Goal: Information Seeking & Learning: Learn about a topic

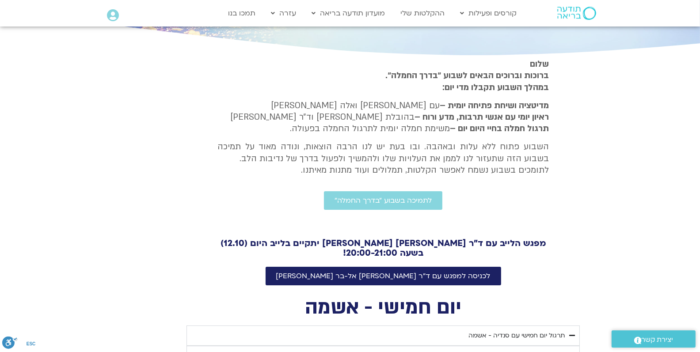
scroll to position [176, 0]
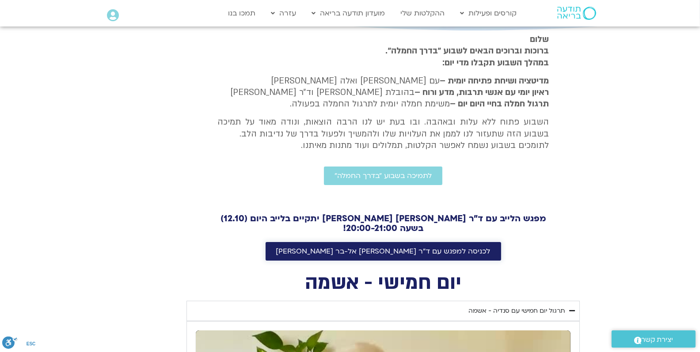
drag, startPoint x: 407, startPoint y: 243, endPoint x: 407, endPoint y: 248, distance: 5.3
click at [407, 243] on link "לכניסה למפגש עם ד"ר [PERSON_NAME] אל-בר [PERSON_NAME]" at bounding box center [384, 251] width 236 height 19
click at [408, 252] on span "לכניסה למפגש עם ד"ר [PERSON_NAME] אל-בר [PERSON_NAME]" at bounding box center [383, 252] width 214 height 8
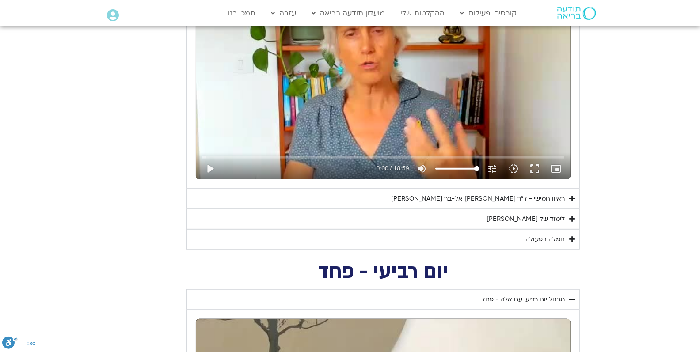
scroll to position [539, 0]
click at [550, 216] on div "לימוד של [PERSON_NAME]" at bounding box center [526, 219] width 78 height 11
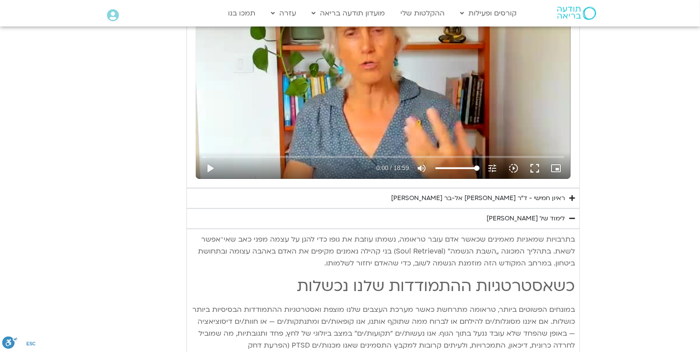
click at [550, 216] on div "לימוד של [PERSON_NAME]" at bounding box center [526, 219] width 78 height 11
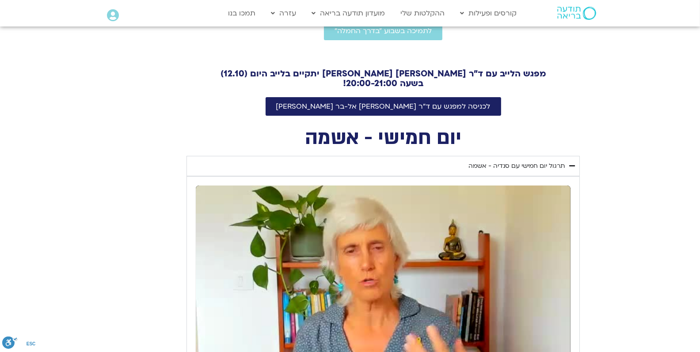
scroll to position [244, 0]
